Goal: Task Accomplishment & Management: Manage account settings

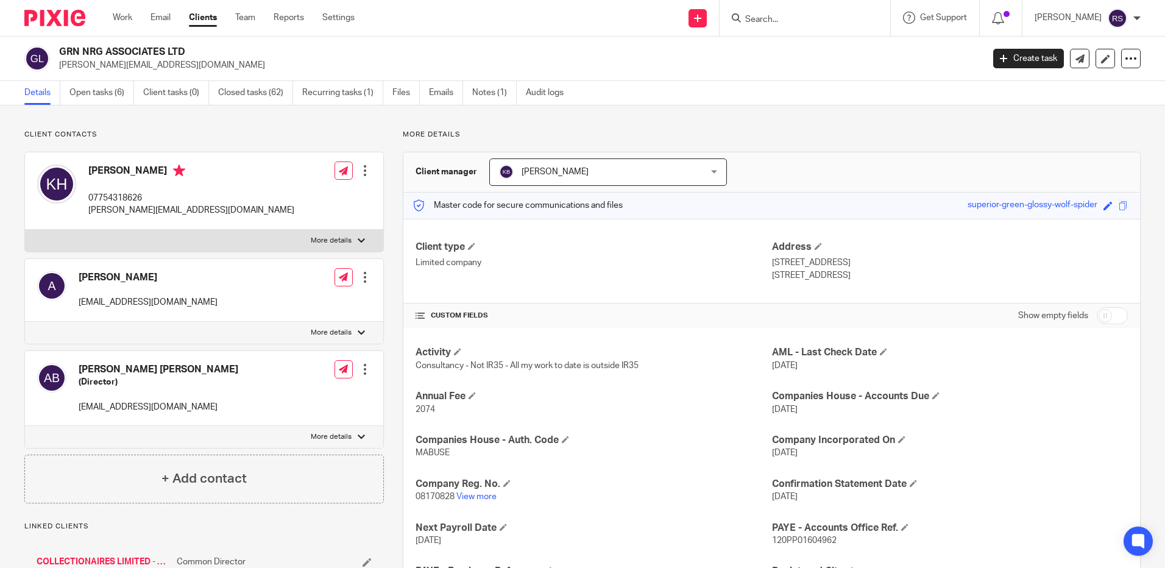
click at [773, 12] on form at bounding box center [809, 17] width 130 height 15
click at [777, 18] on input "Search" at bounding box center [799, 20] width 110 height 11
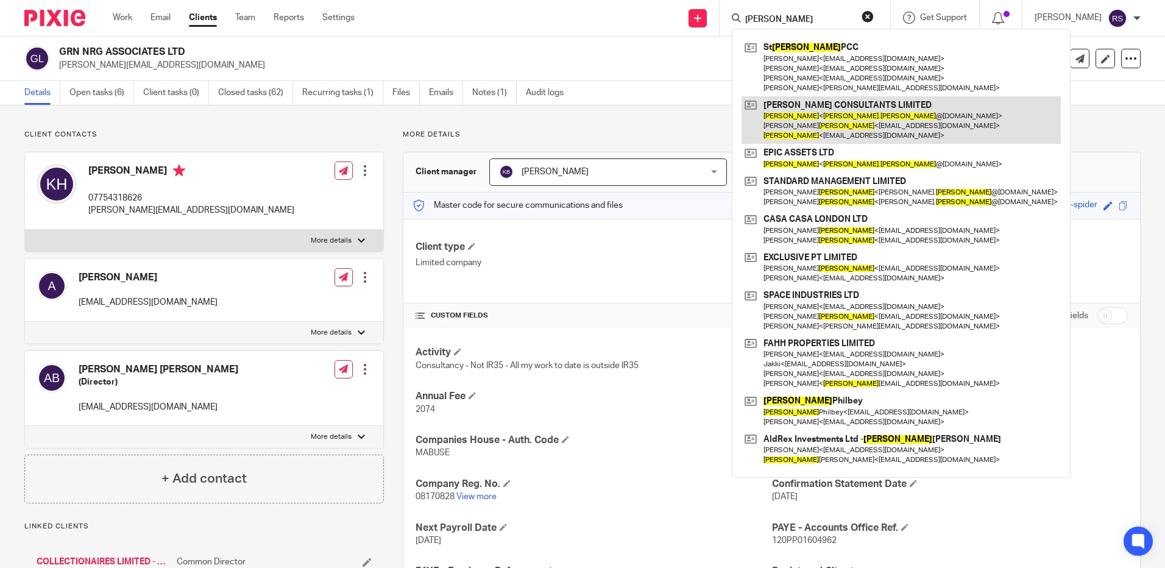
type input "kim andrews"
click at [843, 119] on link at bounding box center [900, 120] width 319 height 48
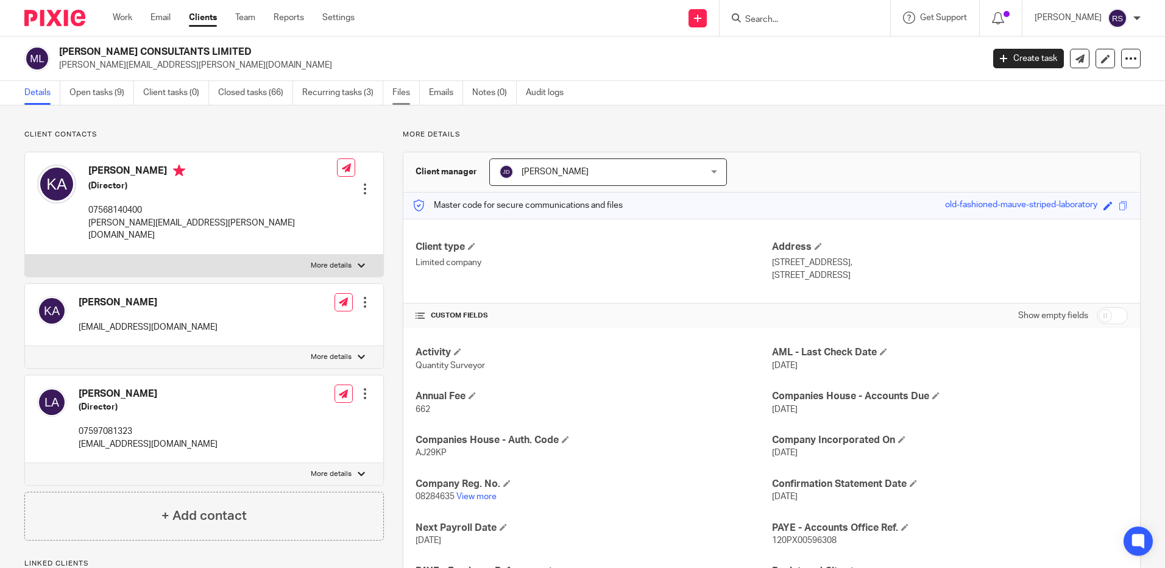
click at [400, 94] on link "Files" at bounding box center [405, 93] width 27 height 24
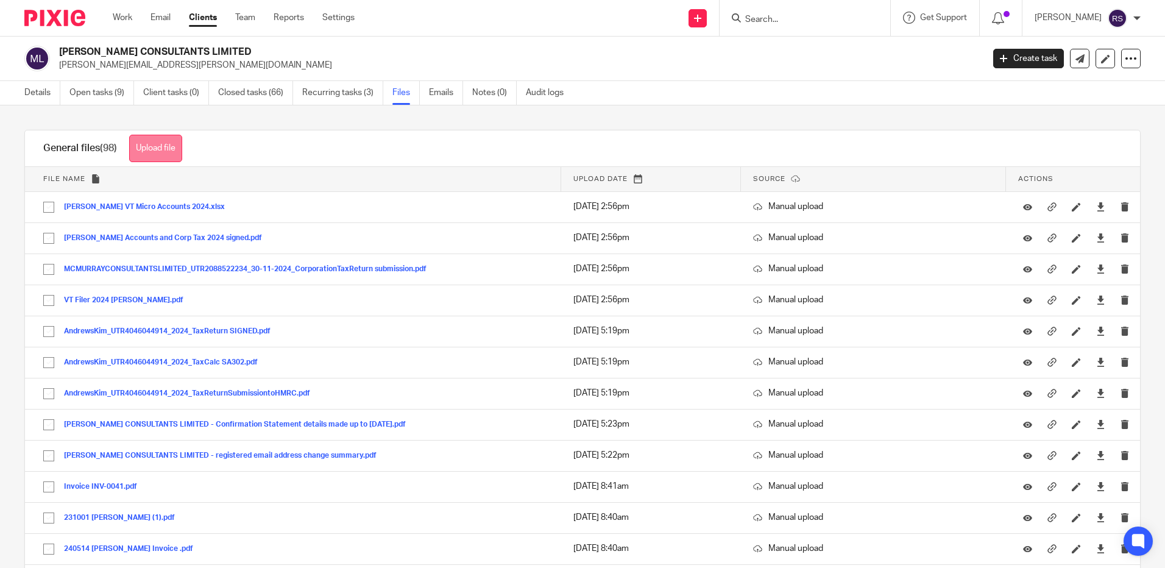
click at [140, 137] on button "Upload file" at bounding box center [155, 148] width 53 height 27
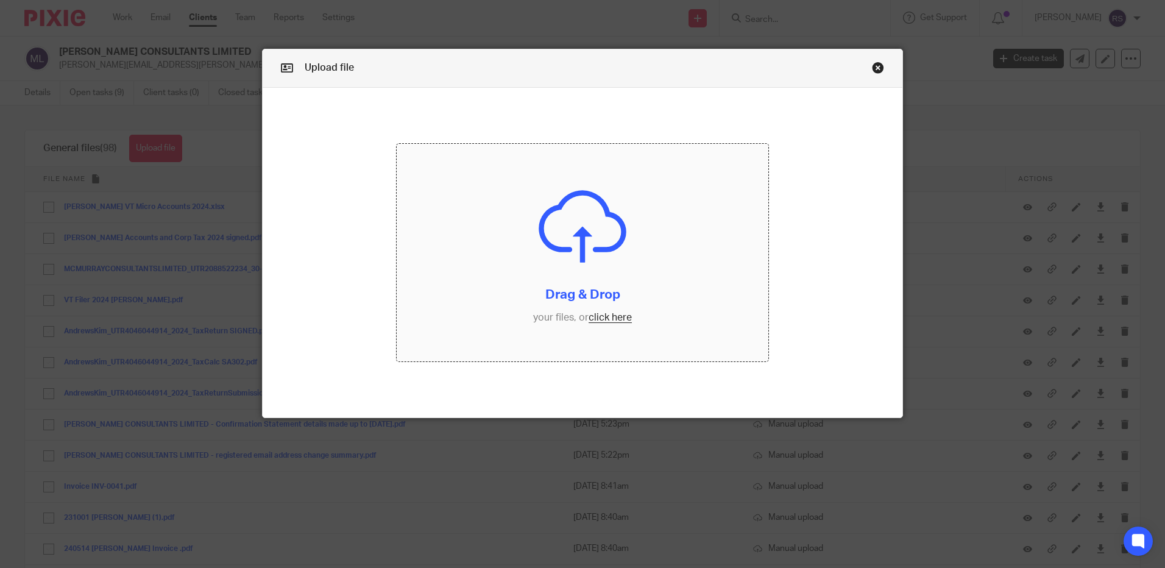
click at [626, 317] on input "file" at bounding box center [583, 253] width 372 height 218
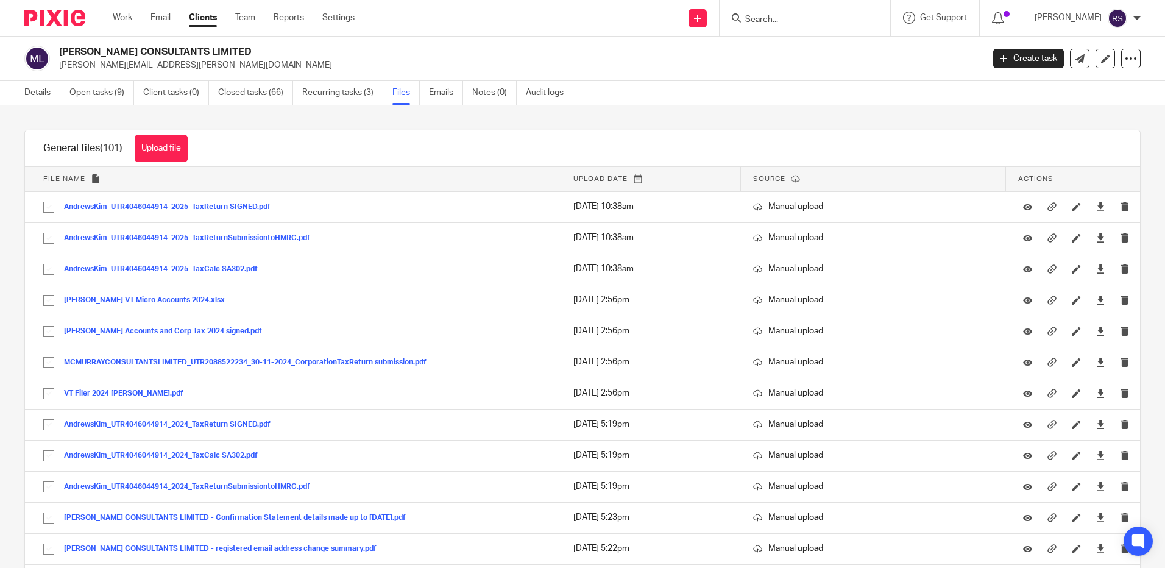
click at [775, 15] on input "Search" at bounding box center [799, 20] width 110 height 11
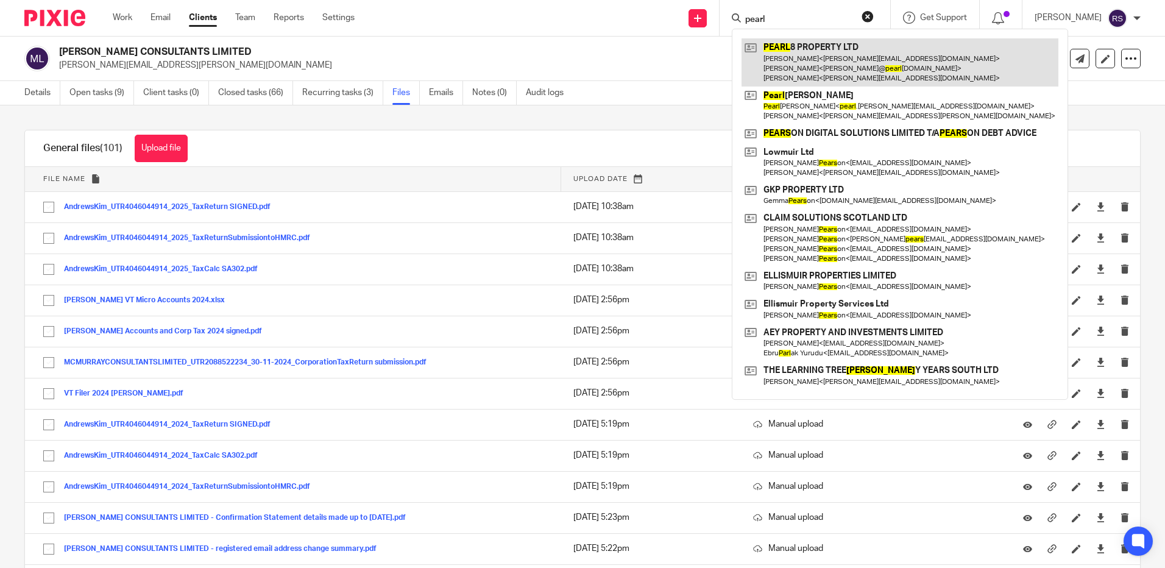
type input "pearl"
click at [802, 62] on link at bounding box center [899, 62] width 317 height 48
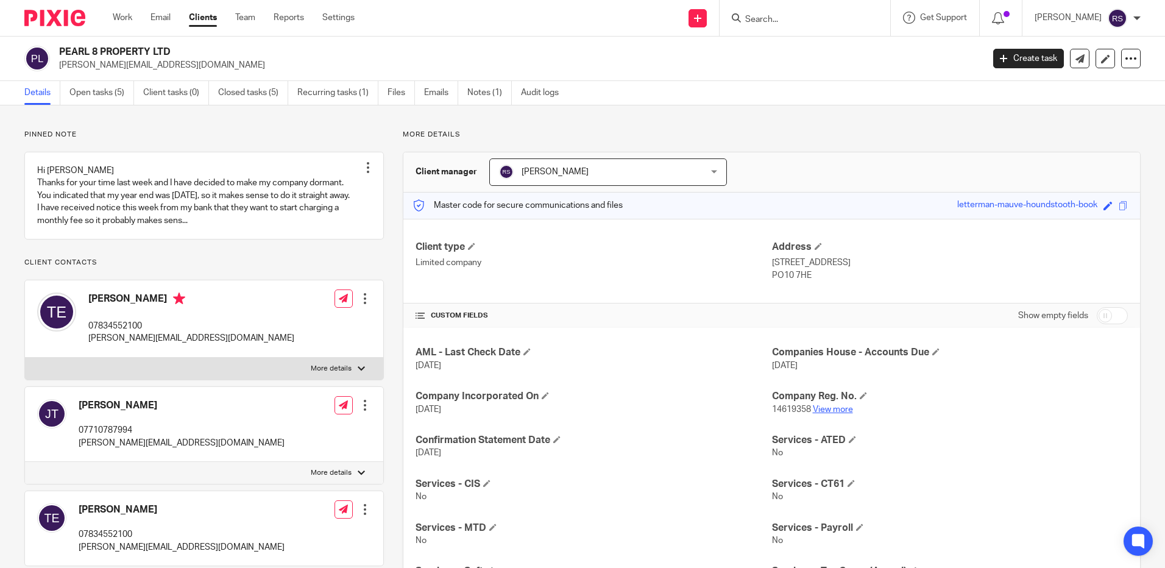
click at [820, 408] on link "View more" at bounding box center [833, 409] width 40 height 9
